Goal: Task Accomplishment & Management: Manage account settings

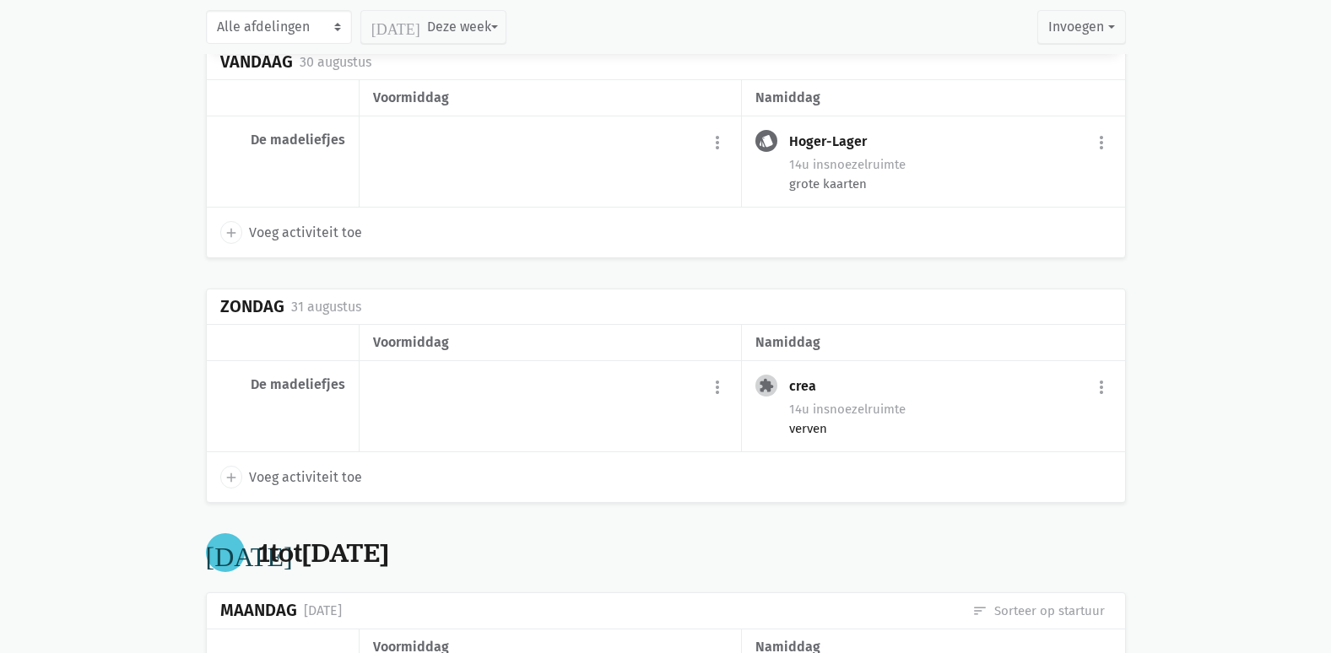
scroll to position [422, 0]
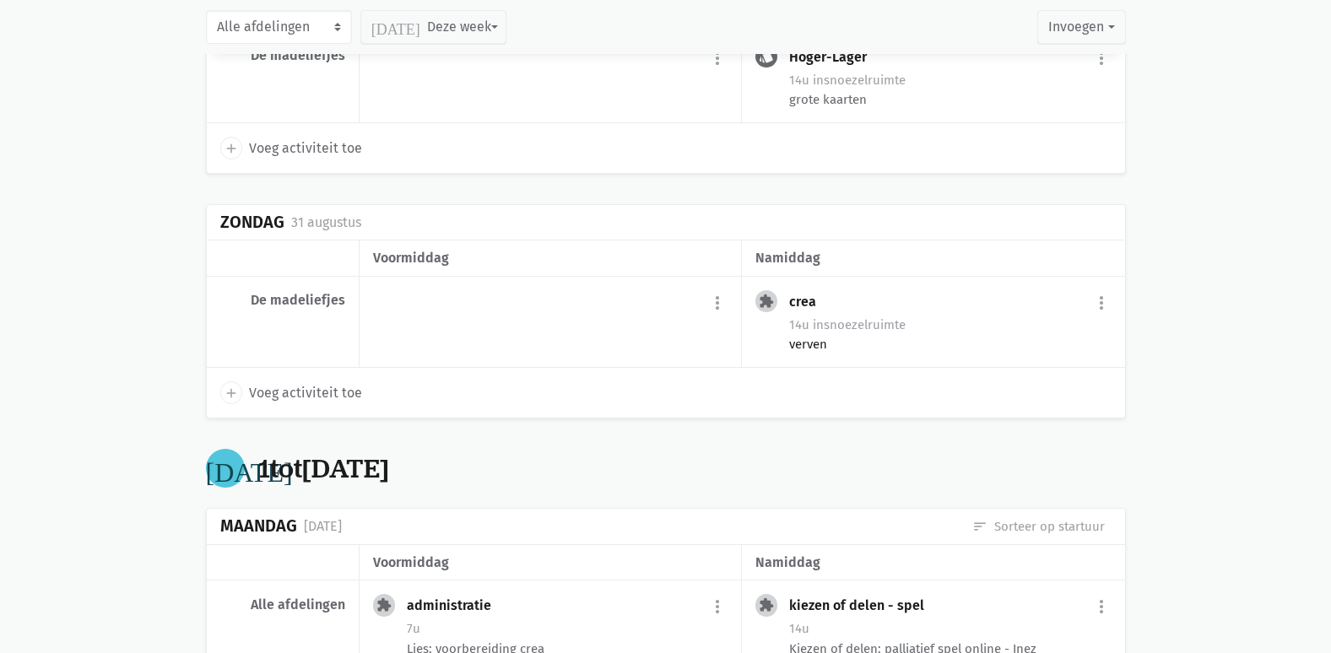
click at [853, 330] on span "in snoezelruimte" at bounding box center [859, 324] width 93 height 15
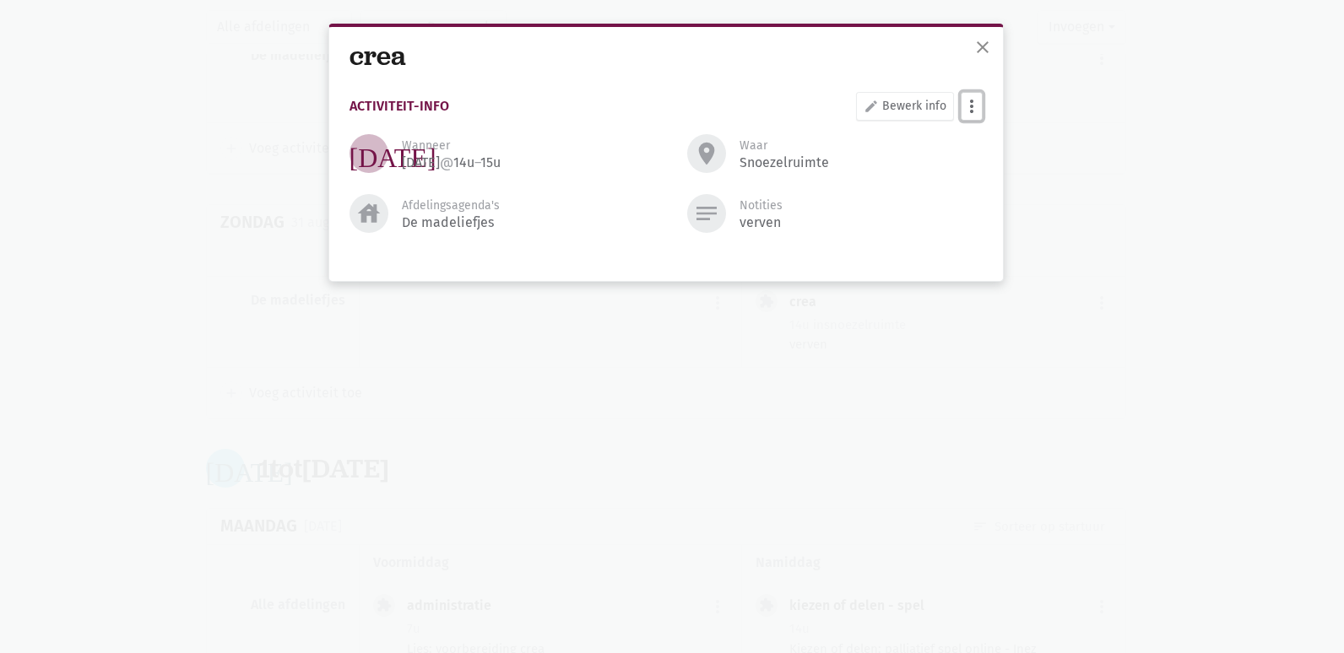
click at [968, 104] on button "more_vert" at bounding box center [972, 106] width 22 height 29
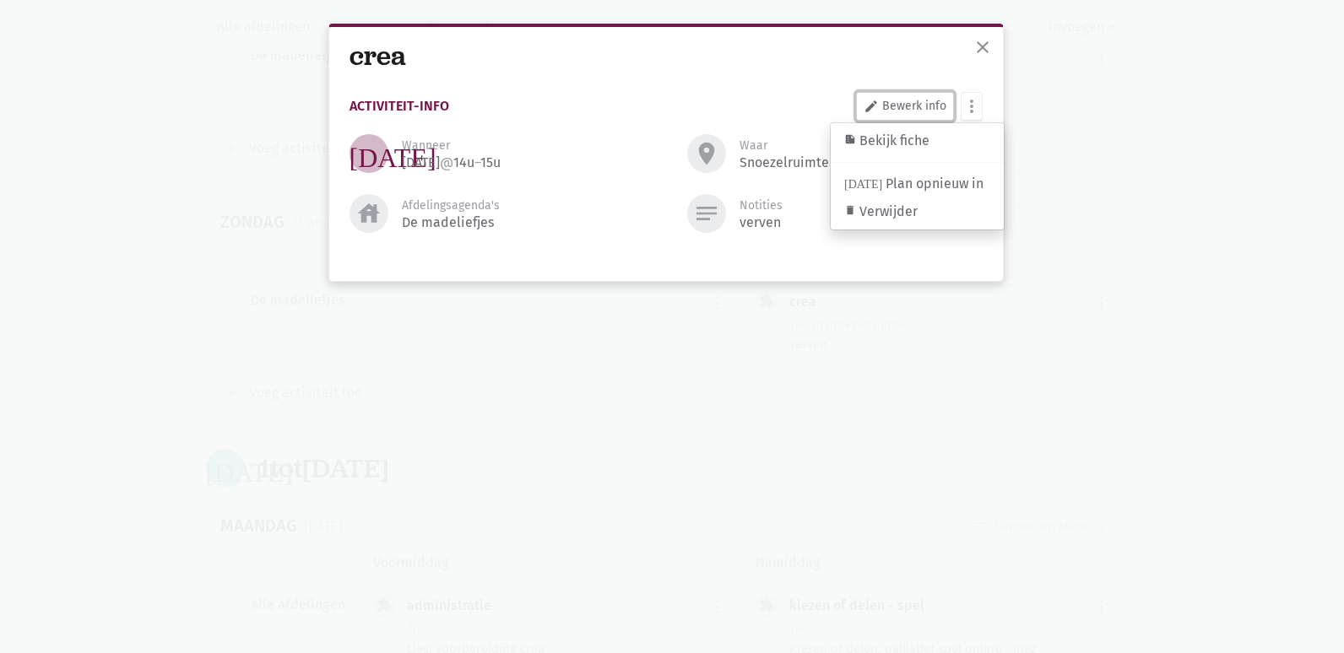
click at [915, 107] on link "edit Bewerk info" at bounding box center [905, 106] width 98 height 29
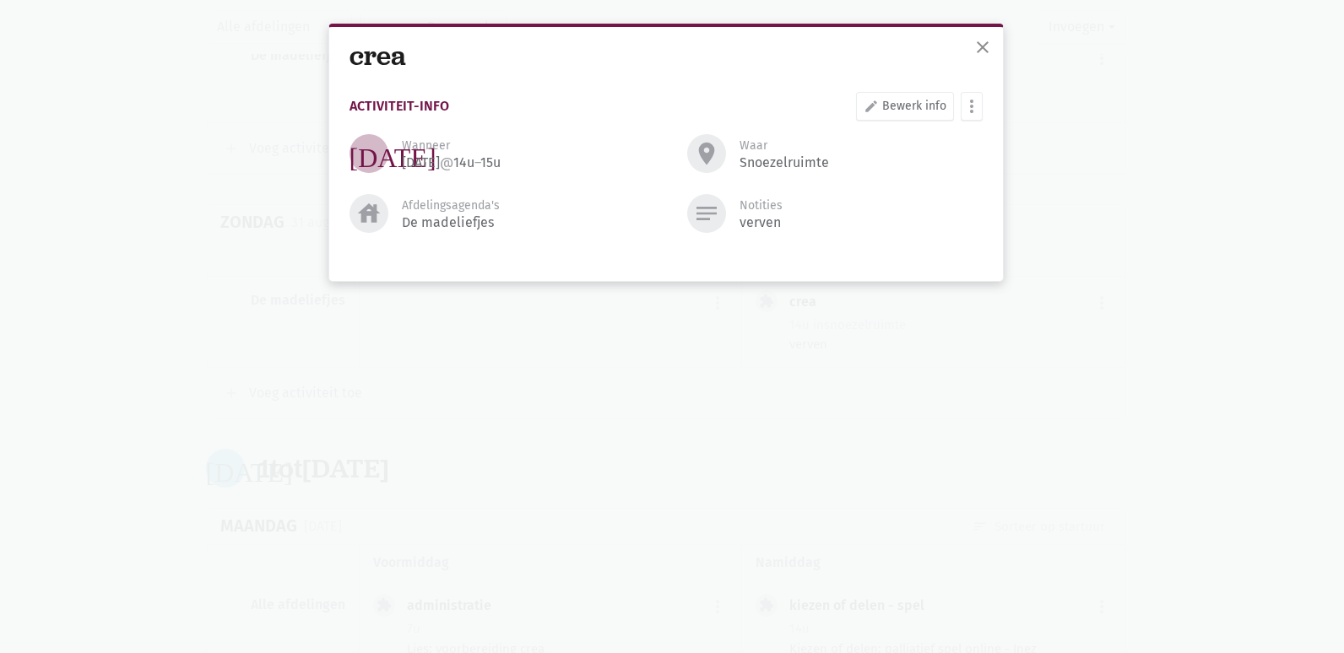
select select "14:00"
select select "15:00"
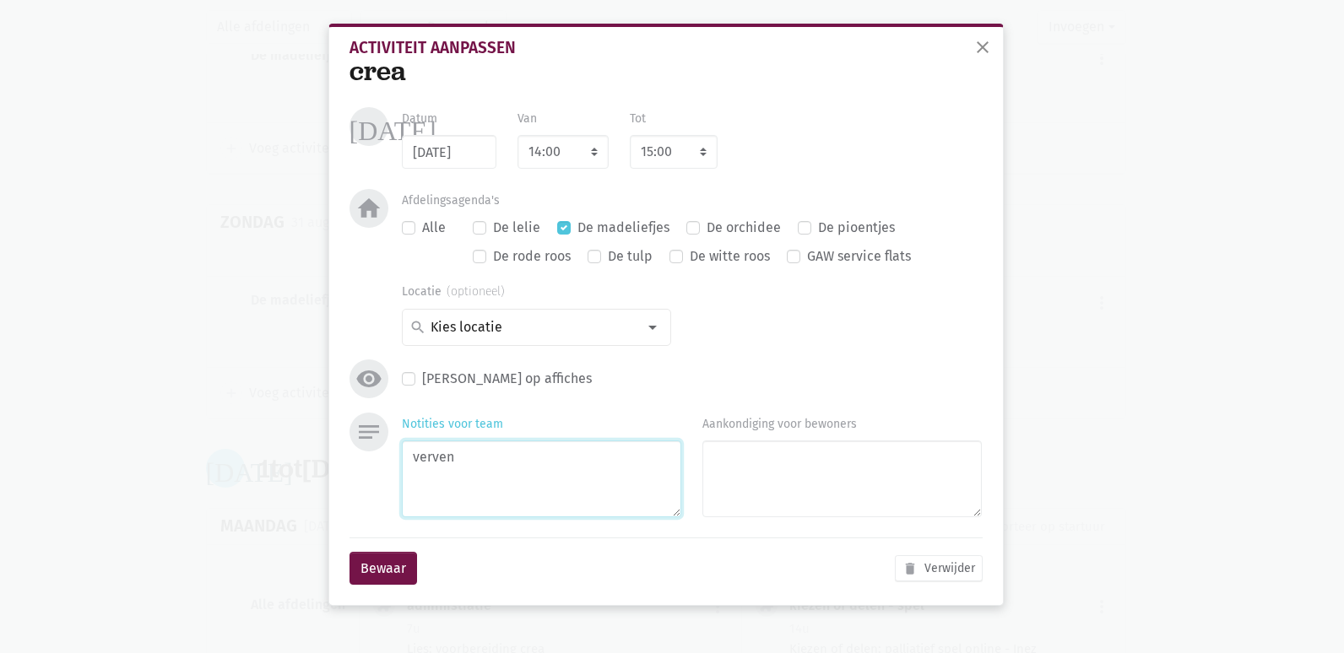
drag, startPoint x: 479, startPoint y: 455, endPoint x: 402, endPoint y: 457, distance: 77.7
click at [402, 457] on textarea "verven" at bounding box center [541, 479] width 279 height 77
type textarea "blaadjes knippen"
click at [378, 576] on button "Bewaar" at bounding box center [383, 569] width 68 height 34
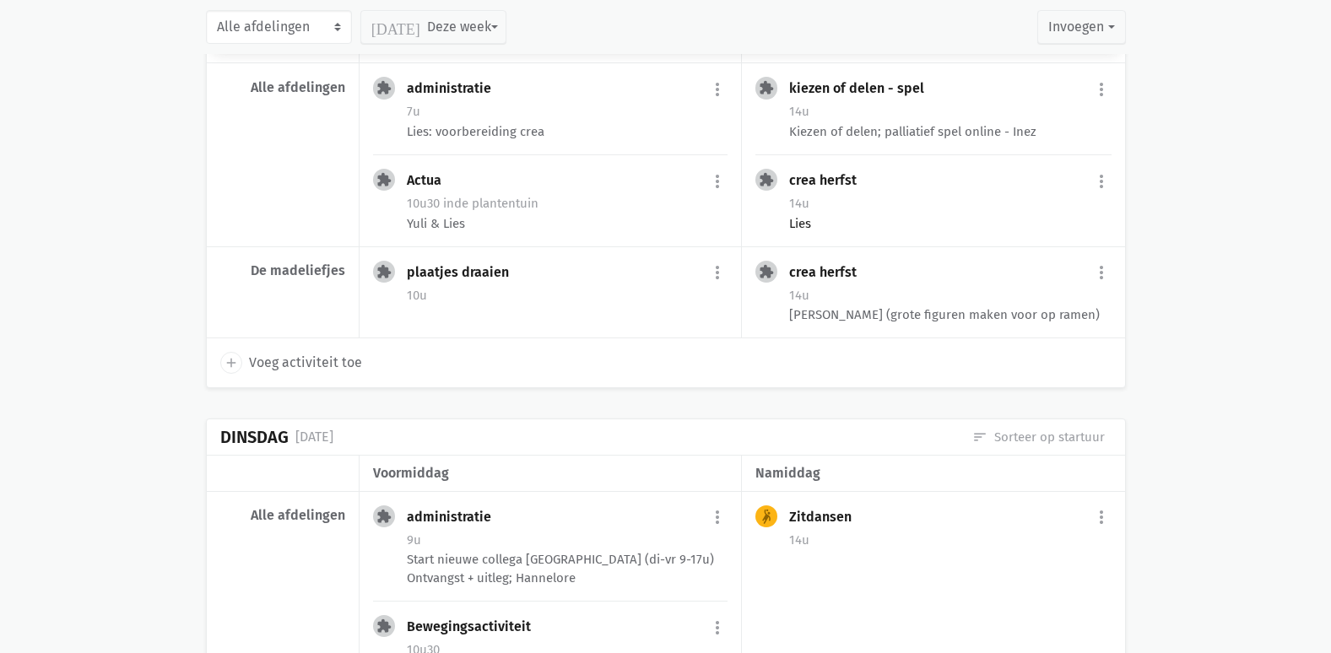
scroll to position [928, 0]
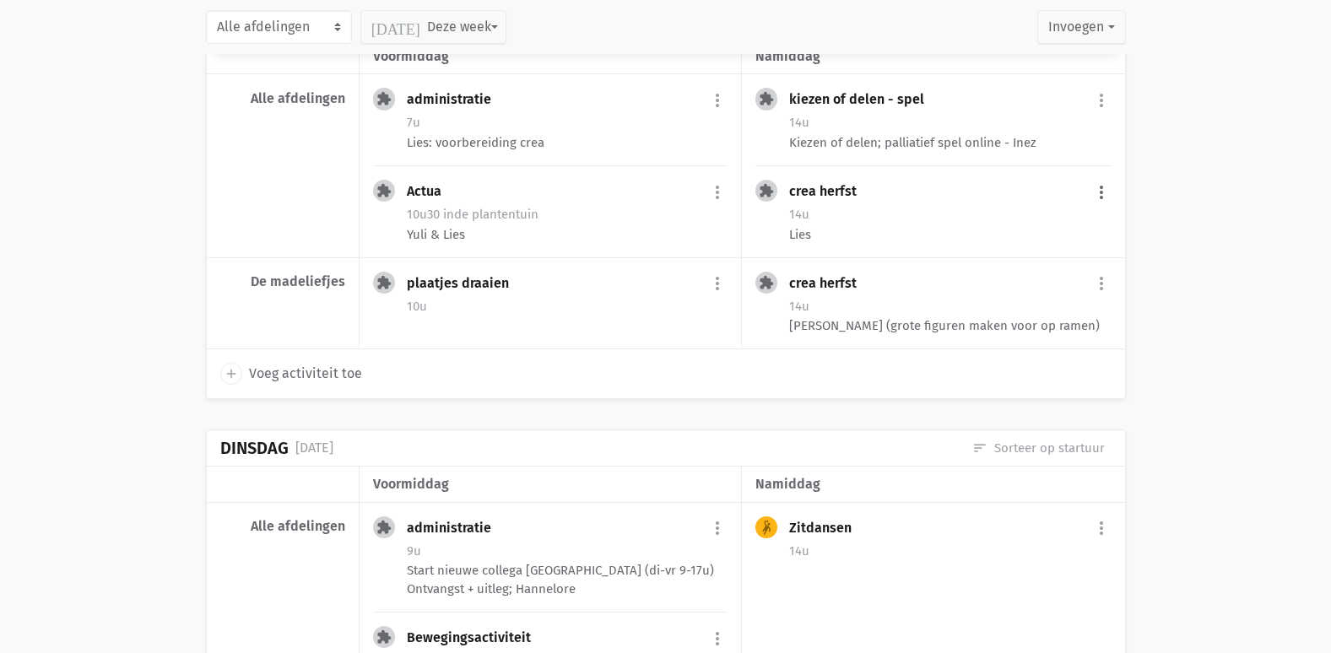
click at [1105, 192] on button "more_vert" at bounding box center [1101, 192] width 20 height 32
click at [1015, 226] on link "edit Bewerk" at bounding box center [1046, 228] width 173 height 29
select select "14:00"
select select "15:00"
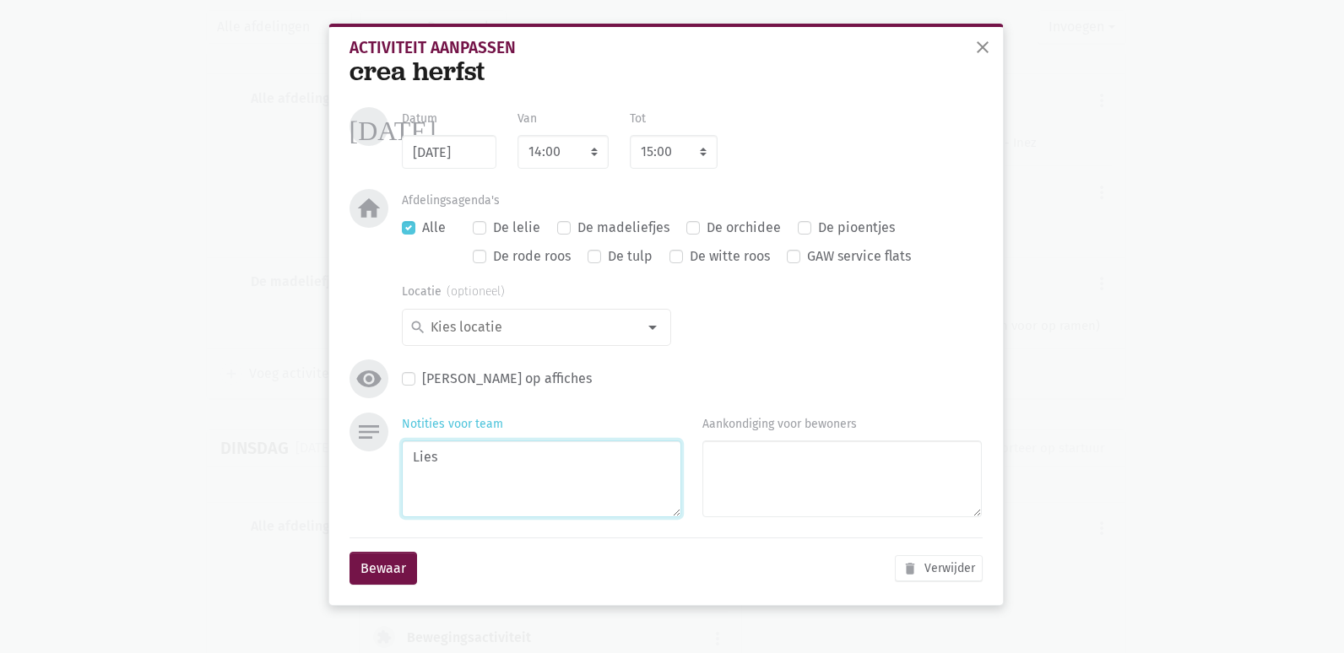
click at [484, 478] on textarea "Lies" at bounding box center [541, 479] width 279 height 77
type textarea "Lies pompons maken"
click at [378, 569] on button "Bewaar" at bounding box center [383, 569] width 68 height 34
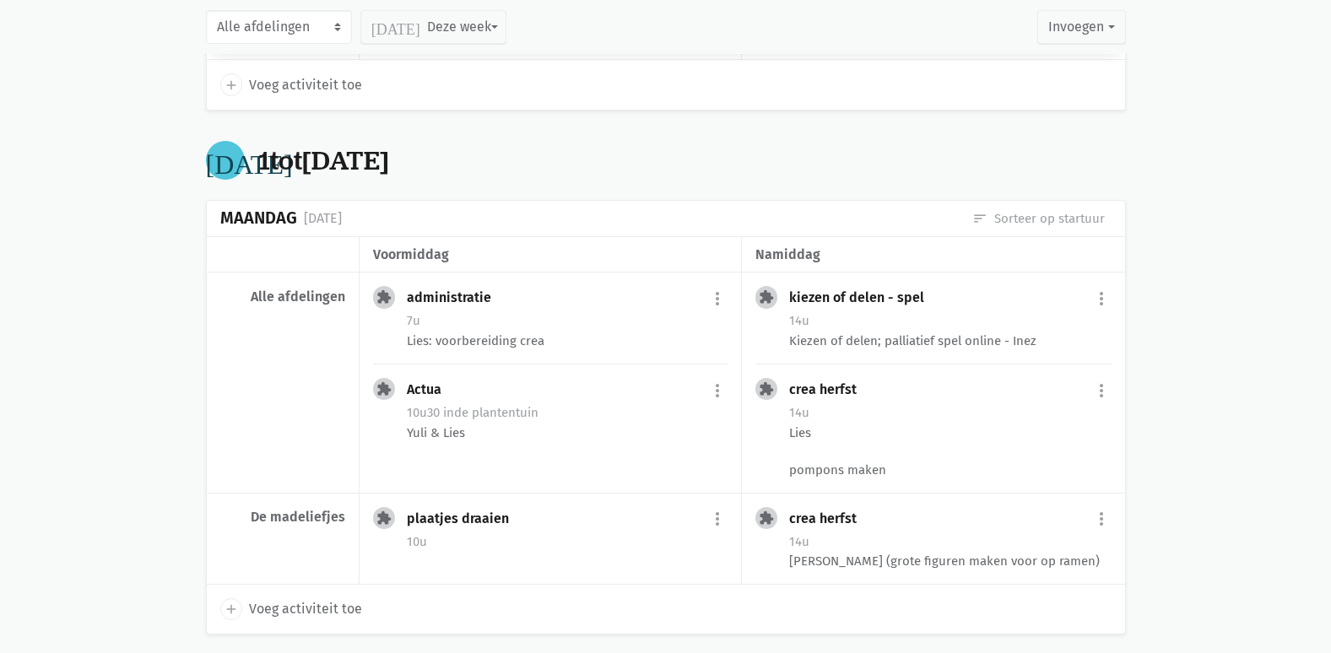
scroll to position [760, 0]
